Goal: Task Accomplishment & Management: Complete application form

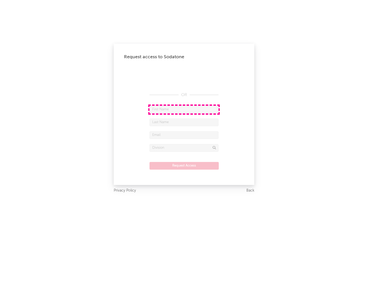
click at [184, 109] on input "text" at bounding box center [184, 110] width 69 height 8
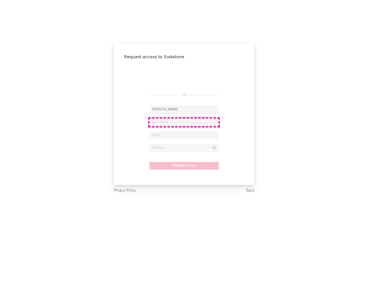
type input "[PERSON_NAME]"
click at [184, 122] on input "text" at bounding box center [184, 123] width 69 height 8
type input "[PERSON_NAME]"
click at [184, 135] on input "text" at bounding box center [184, 135] width 69 height 8
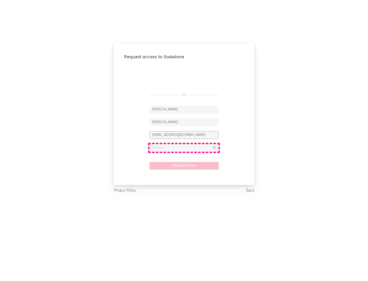
type input "[EMAIL_ADDRESS][DOMAIN_NAME]"
click at [184, 148] on input "text" at bounding box center [184, 148] width 69 height 8
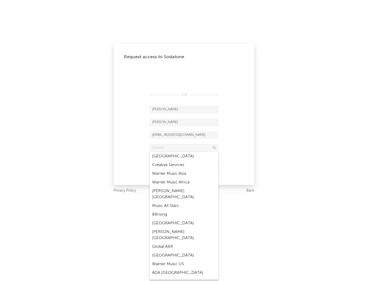
click at [184, 202] on div "Music All Stars" at bounding box center [184, 206] width 69 height 9
type input "Music All Stars"
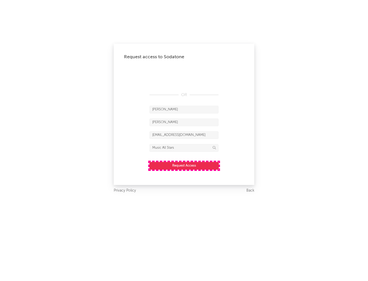
click at [184, 166] on button "Request Access" at bounding box center [184, 166] width 69 height 8
